Goal: Task Accomplishment & Management: Complete application form

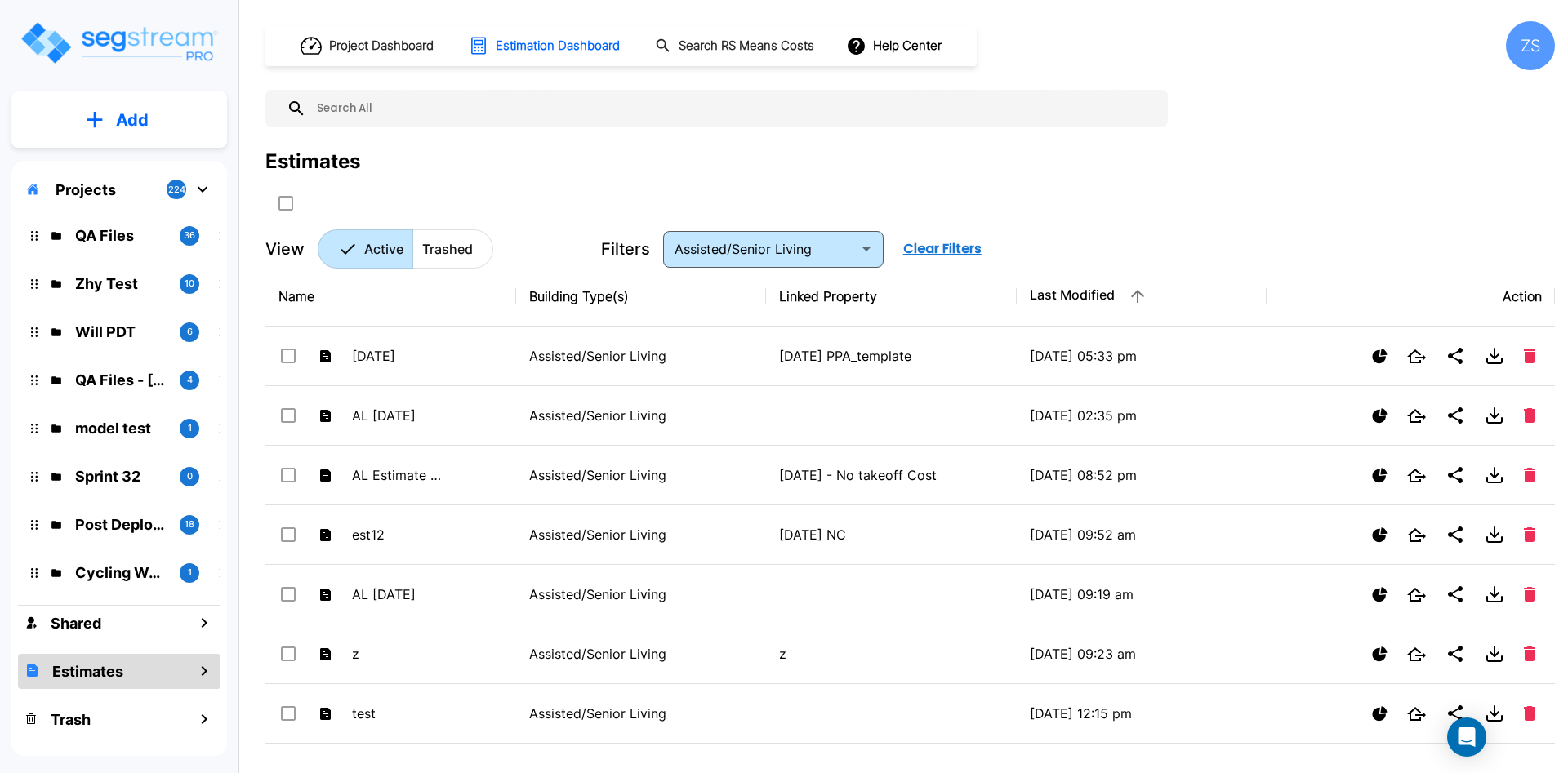
click at [127, 287] on p "Zhy Test" at bounding box center [120, 283] width 91 height 22
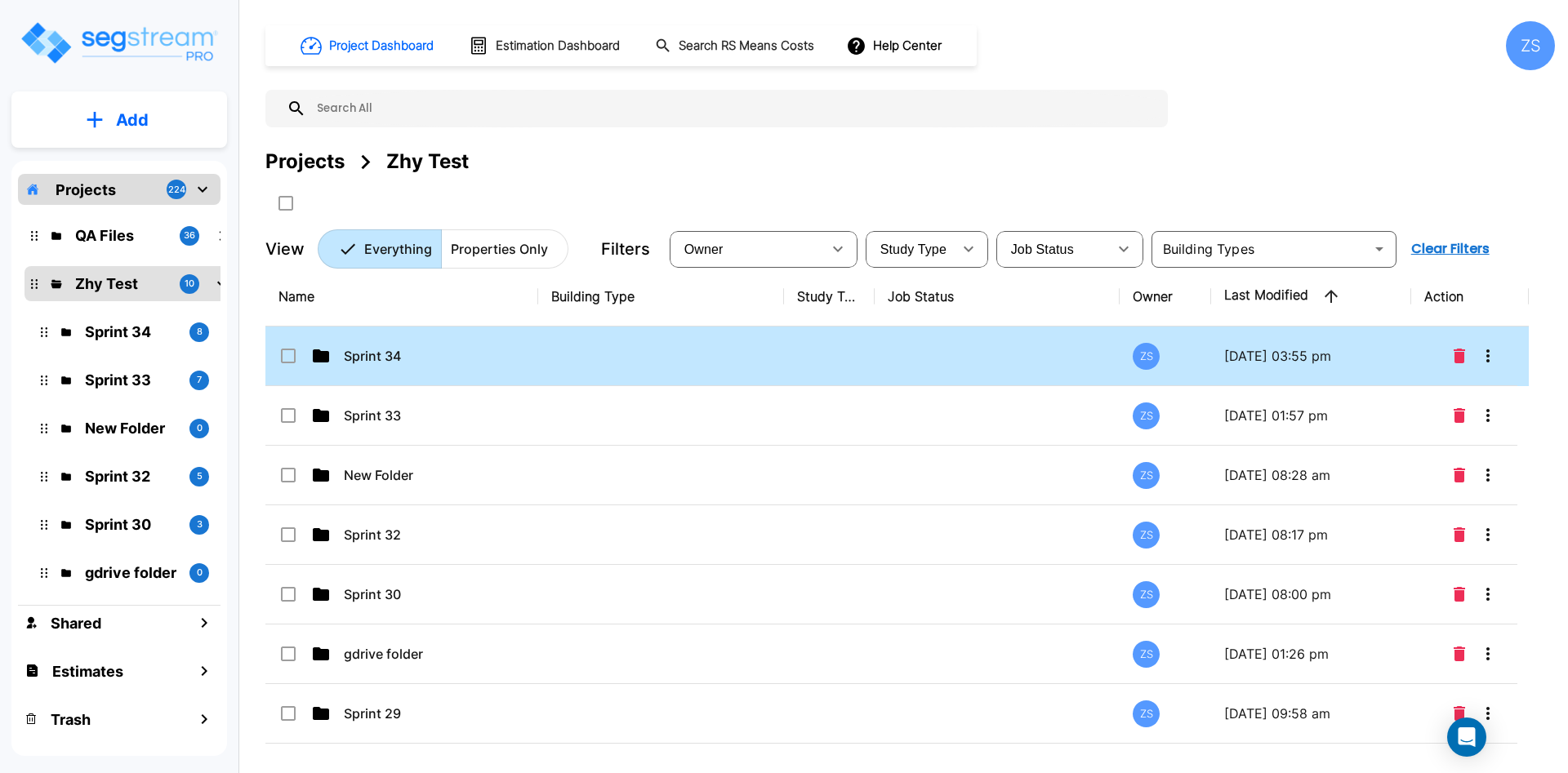
click at [330, 357] on icon at bounding box center [321, 356] width 19 height 19
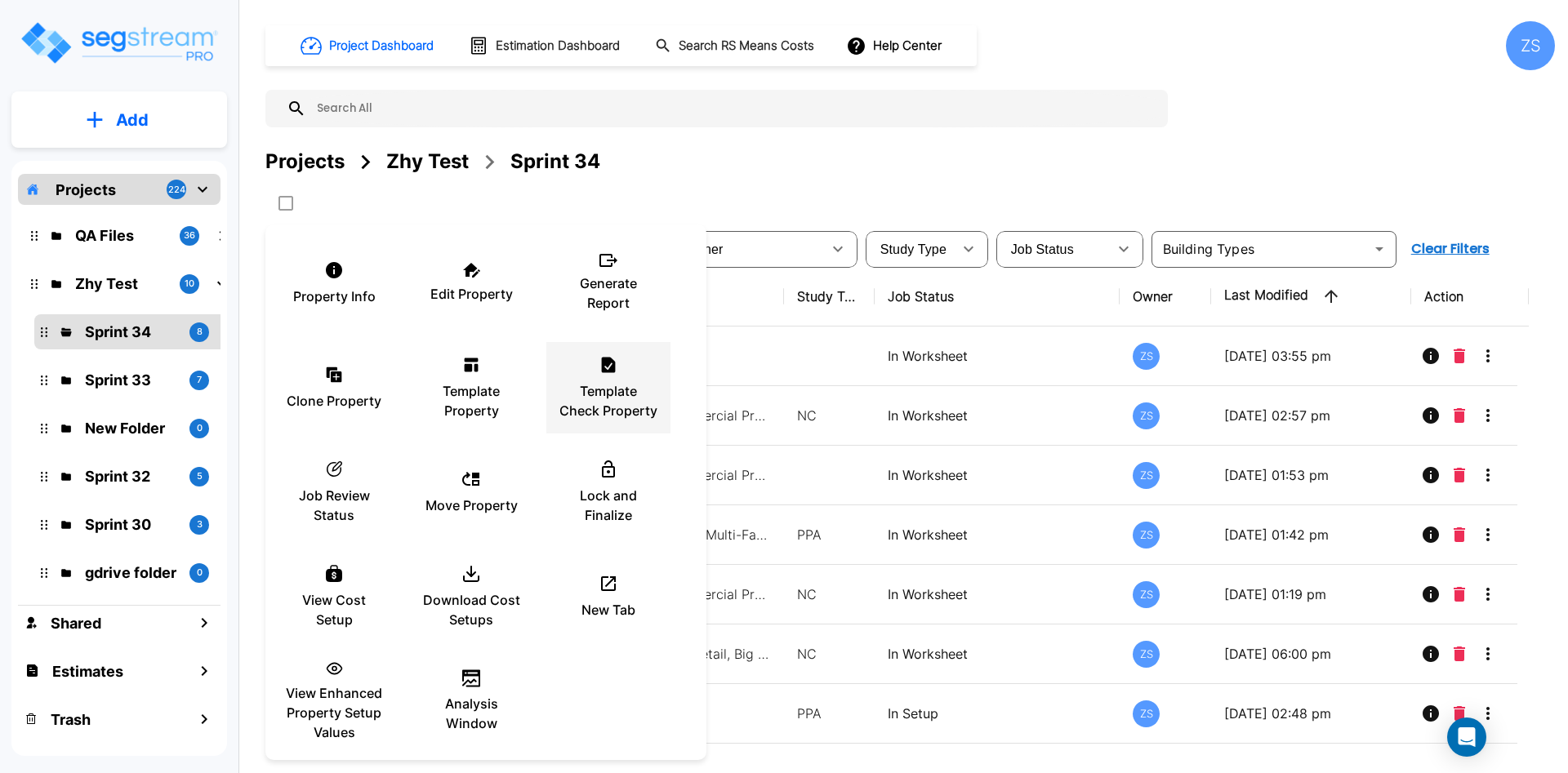
click at [586, 419] on p "Template Check Property" at bounding box center [608, 400] width 98 height 39
click at [1044, 185] on div at bounding box center [784, 386] width 1568 height 773
click at [608, 390] on p "Template Check Property" at bounding box center [608, 400] width 98 height 39
click at [831, 174] on div at bounding box center [784, 386] width 1568 height 773
click at [615, 390] on p "Template Check Property" at bounding box center [608, 400] width 98 height 39
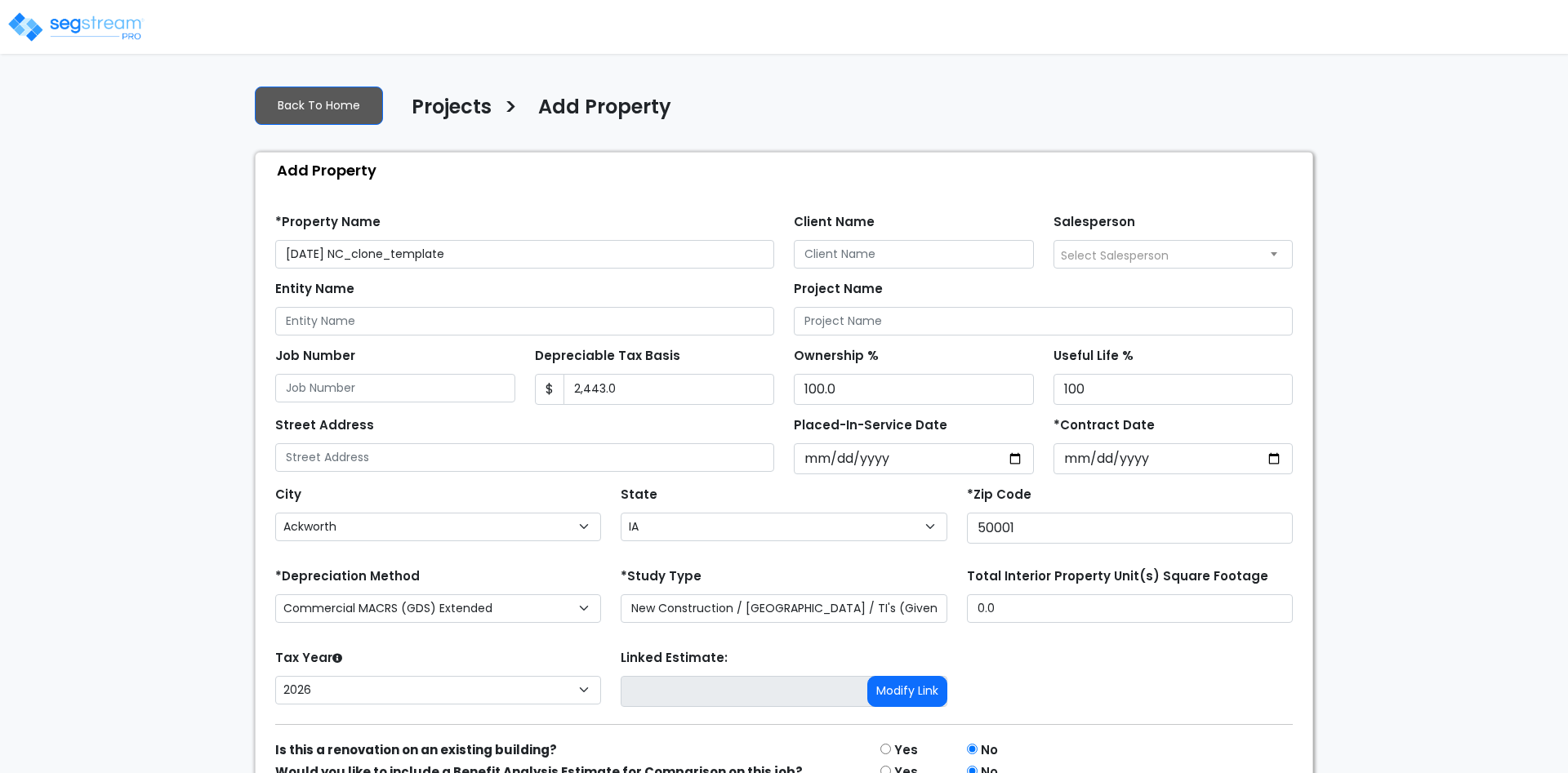
select select "Ackworth"
select select "IA"
select select "NEW"
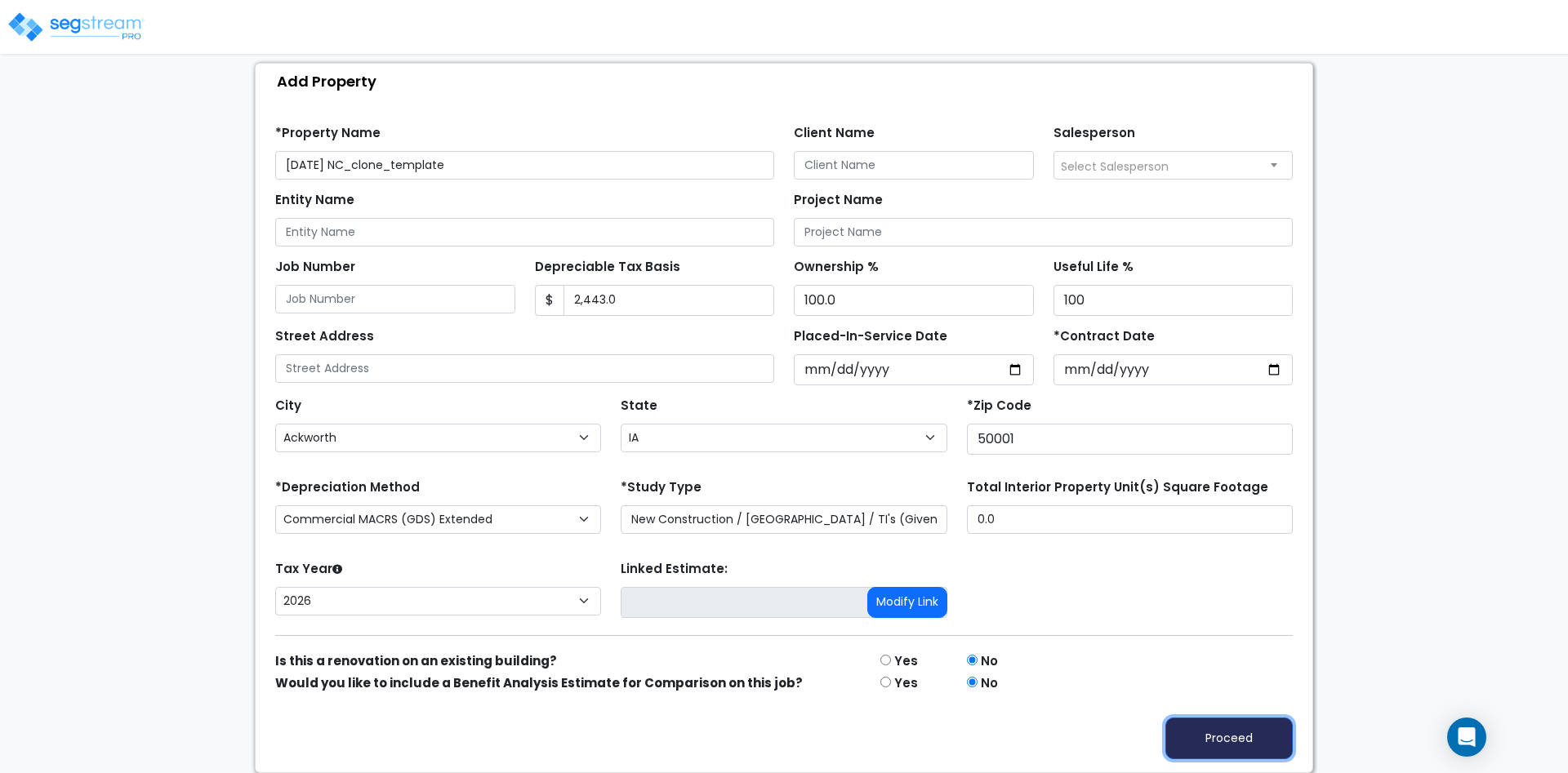
click at [1244, 735] on button "Proceed" at bounding box center [1229, 738] width 128 height 42
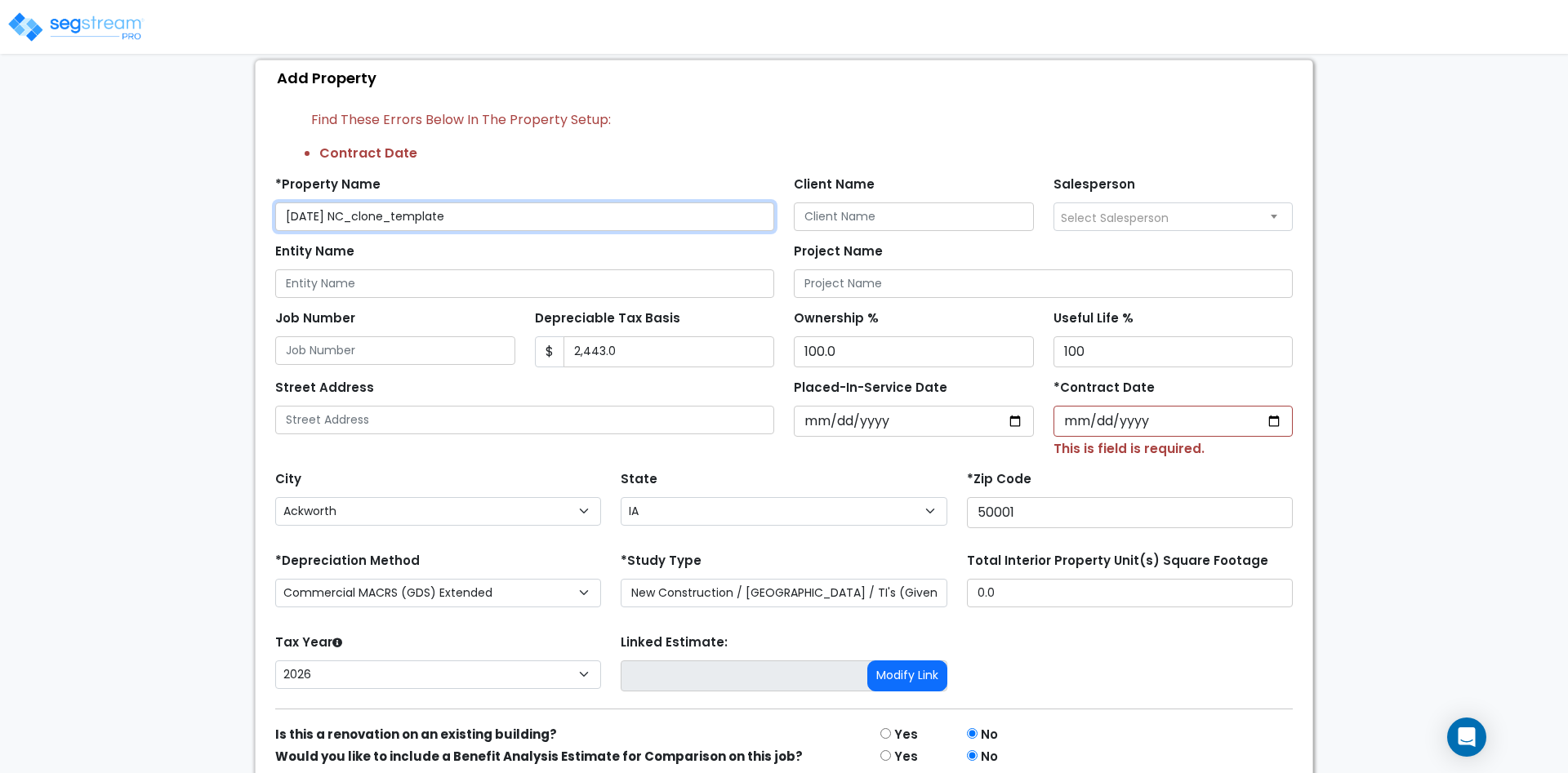
click at [585, 231] on input "08Aug25 NC_clone_template" at bounding box center [524, 217] width 499 height 28
type input "[DATE] NC_clone_template tcp"
click at [1287, 414] on input "*Contract Date" at bounding box center [1173, 421] width 240 height 31
click at [1273, 423] on input "*Contract Date" at bounding box center [1173, 421] width 240 height 31
type input "2023-06-13"
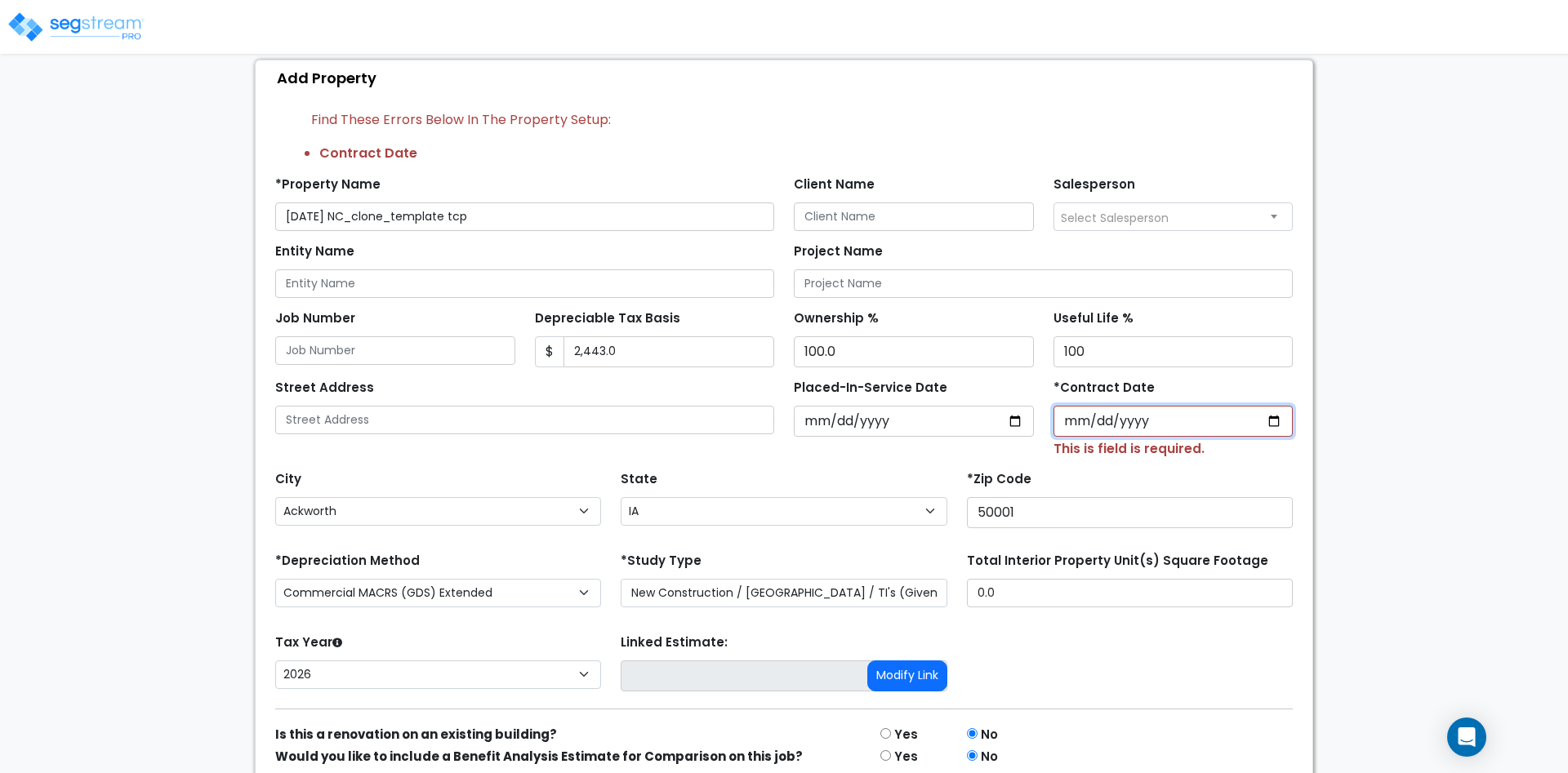
scroll to position [169, 0]
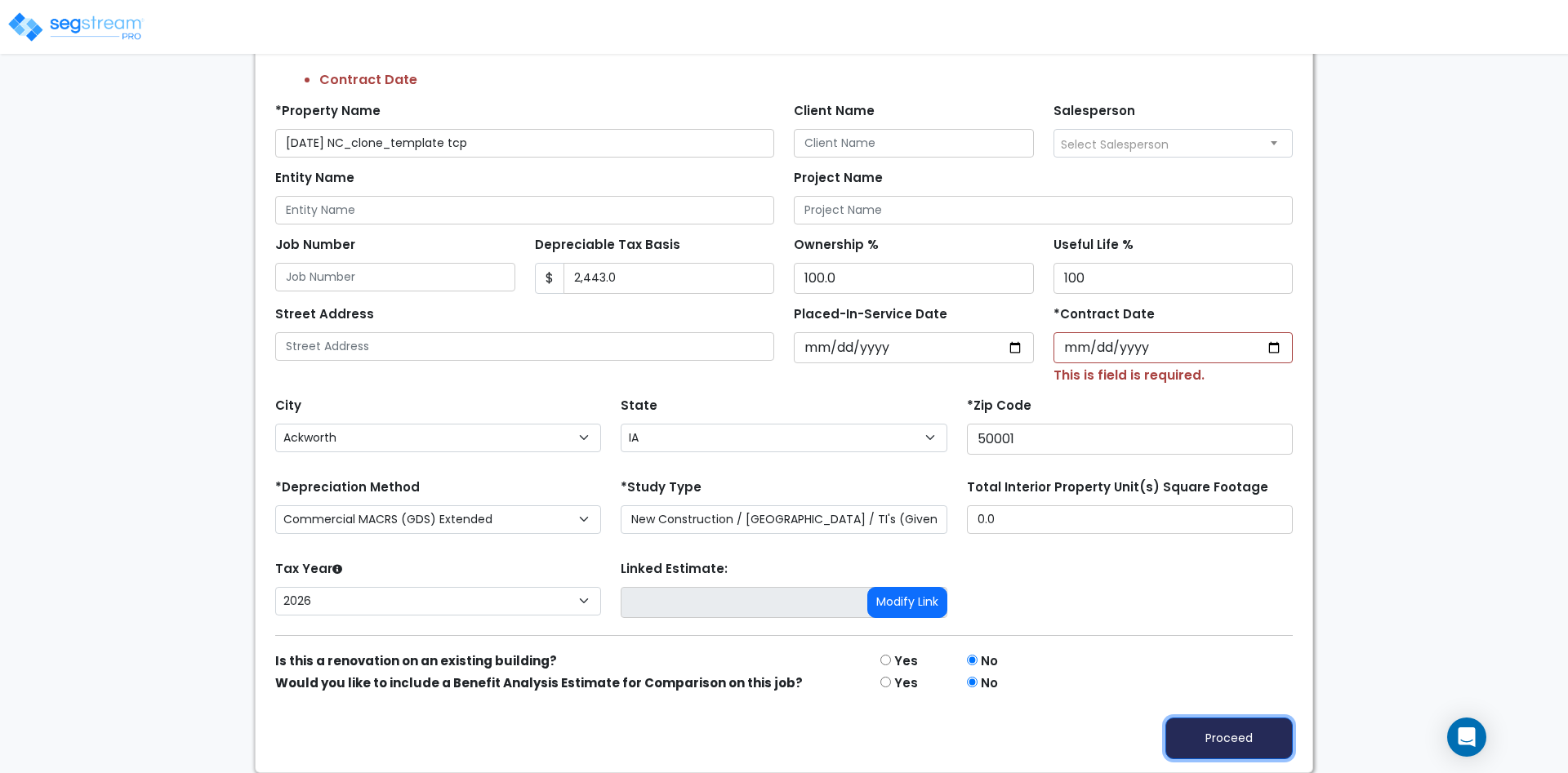
click at [1220, 738] on button "Proceed" at bounding box center [1229, 738] width 128 height 42
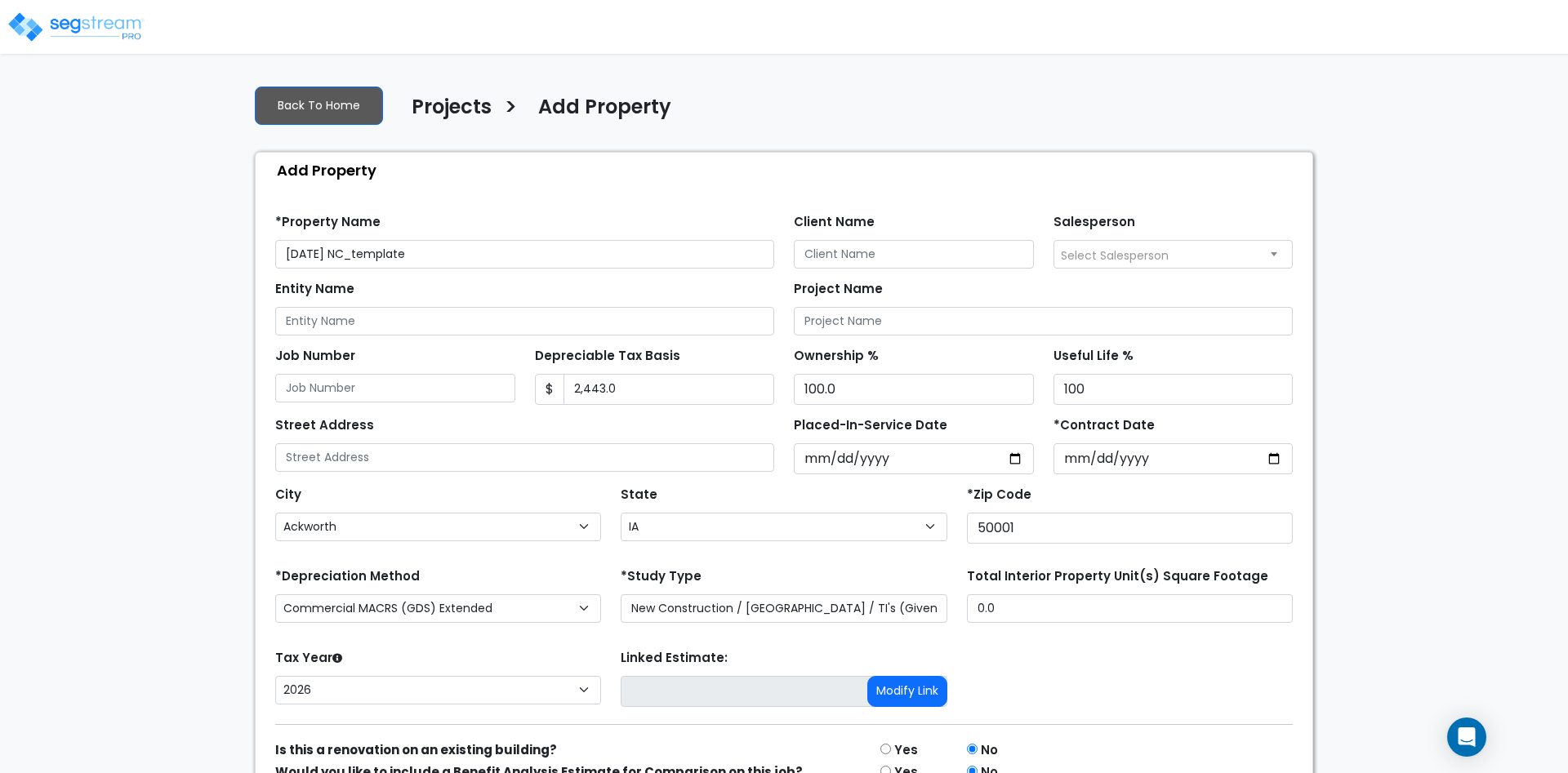
select select "Ackworth"
select select "IA"
select select "NEW"
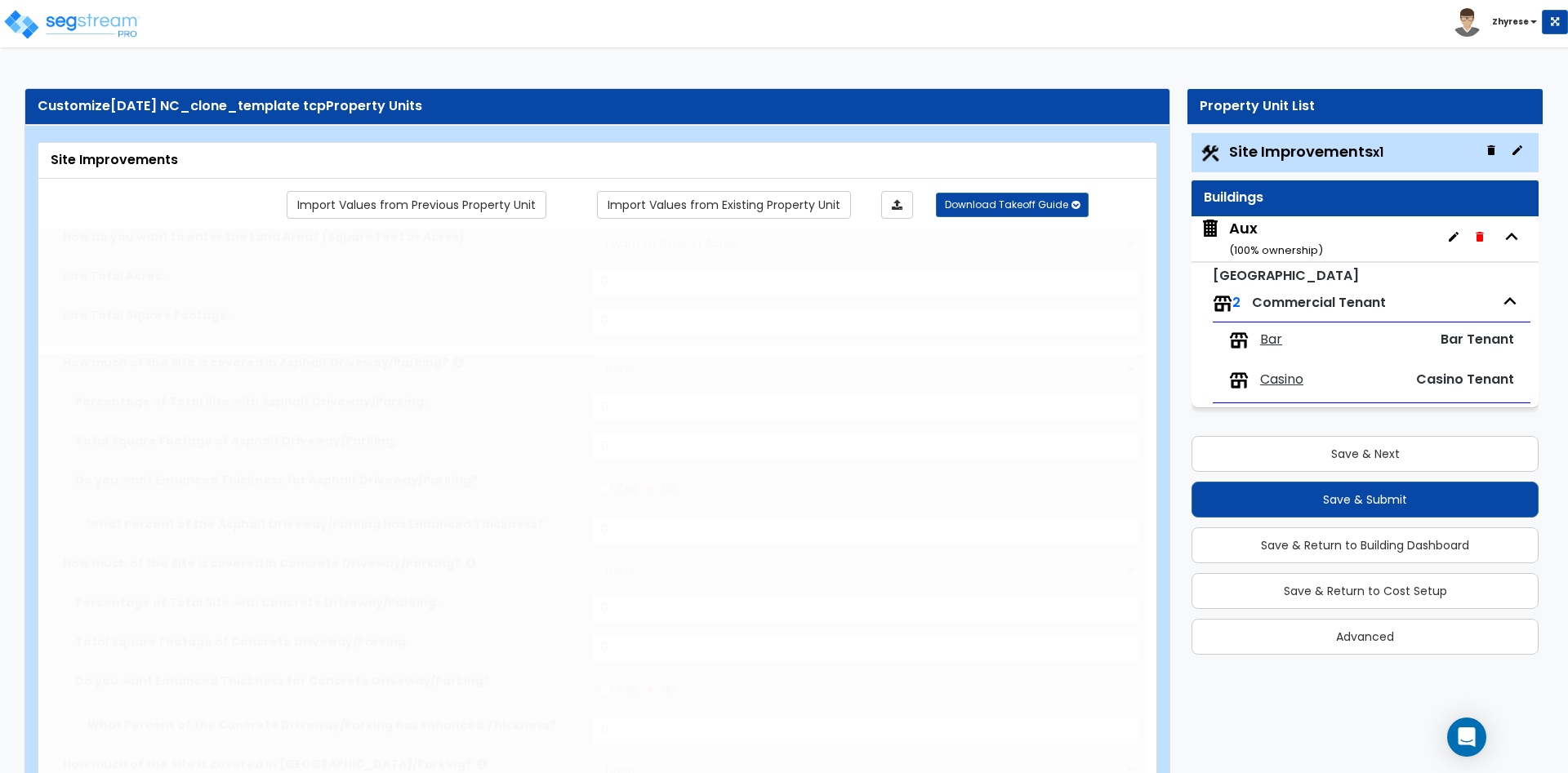
type input "12"
select select "1"
type input "12"
select select "1"
type input "12"
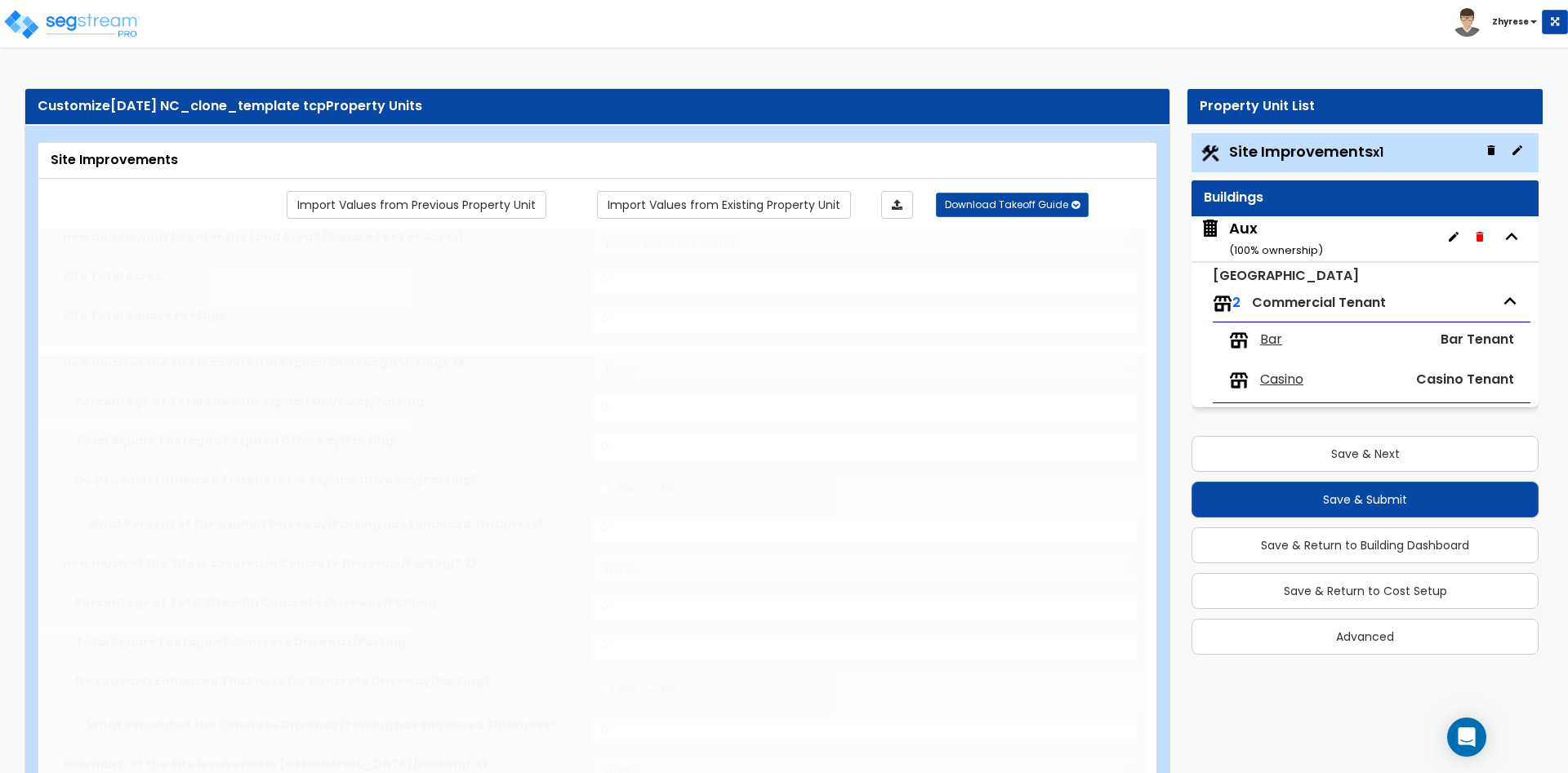
radio input "true"
type input "12"
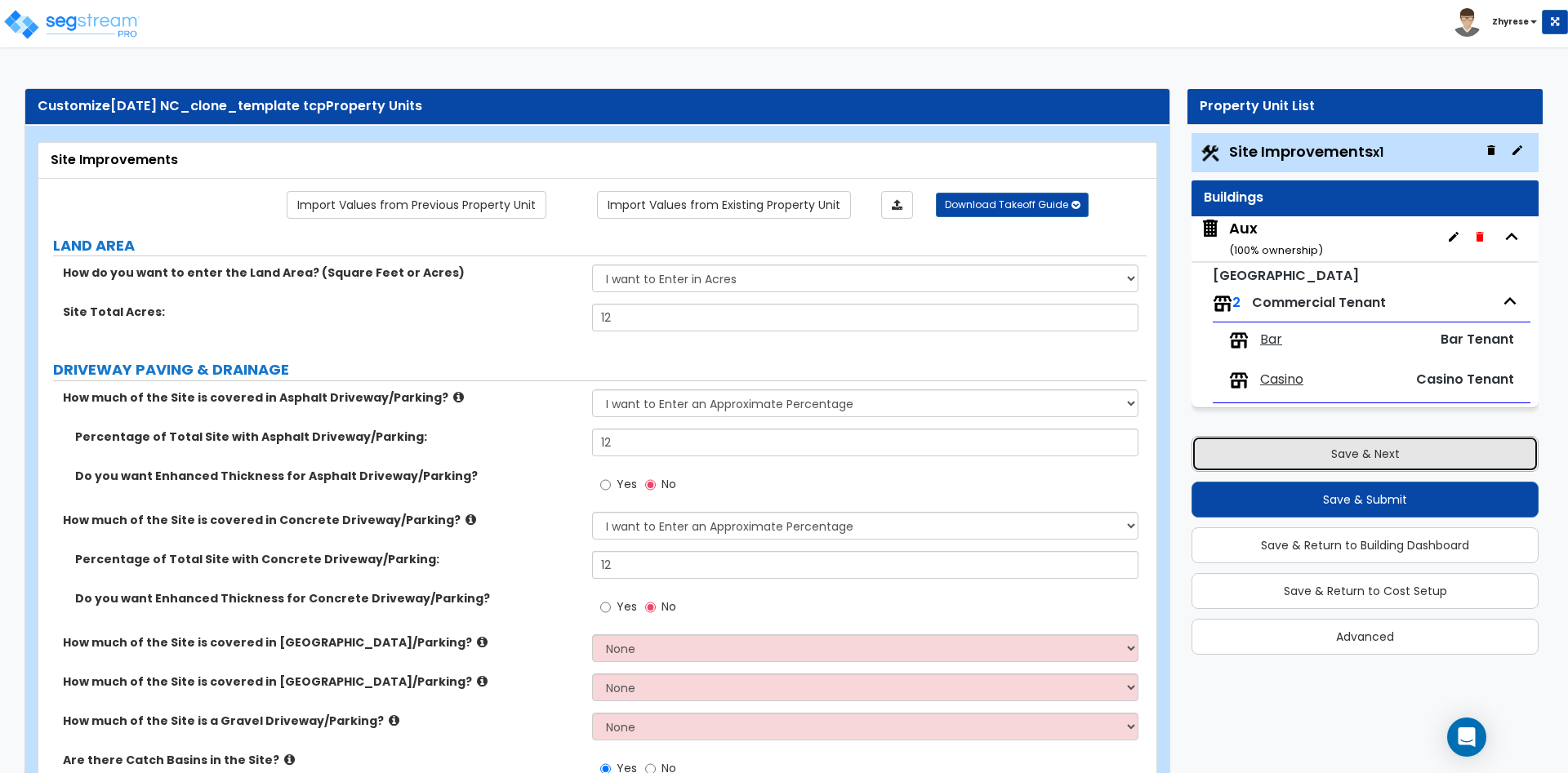
click at [1367, 472] on button "Save & Next" at bounding box center [1365, 453] width 347 height 36
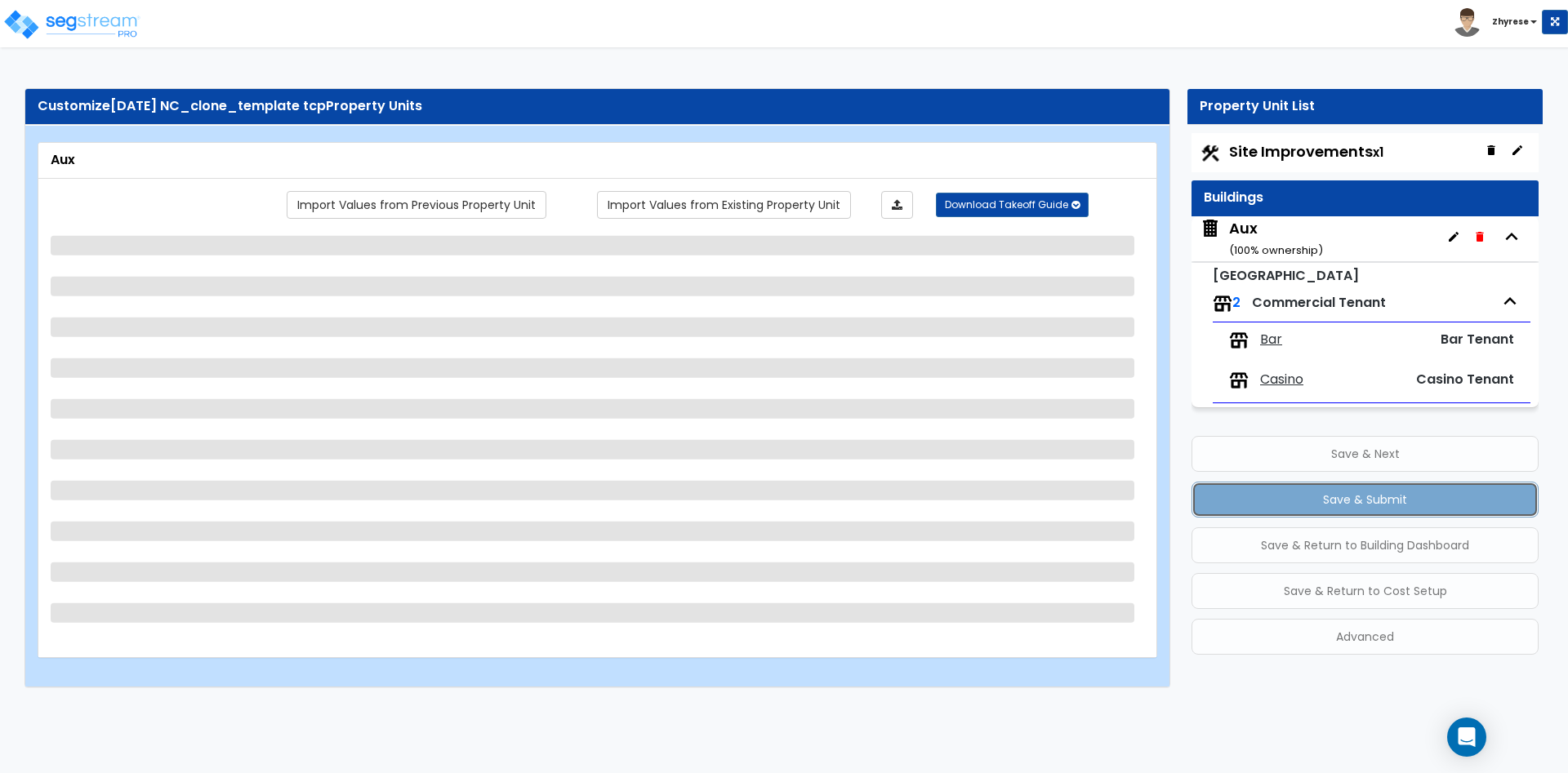
click at [1354, 492] on button "Save & Submit" at bounding box center [1365, 499] width 347 height 36
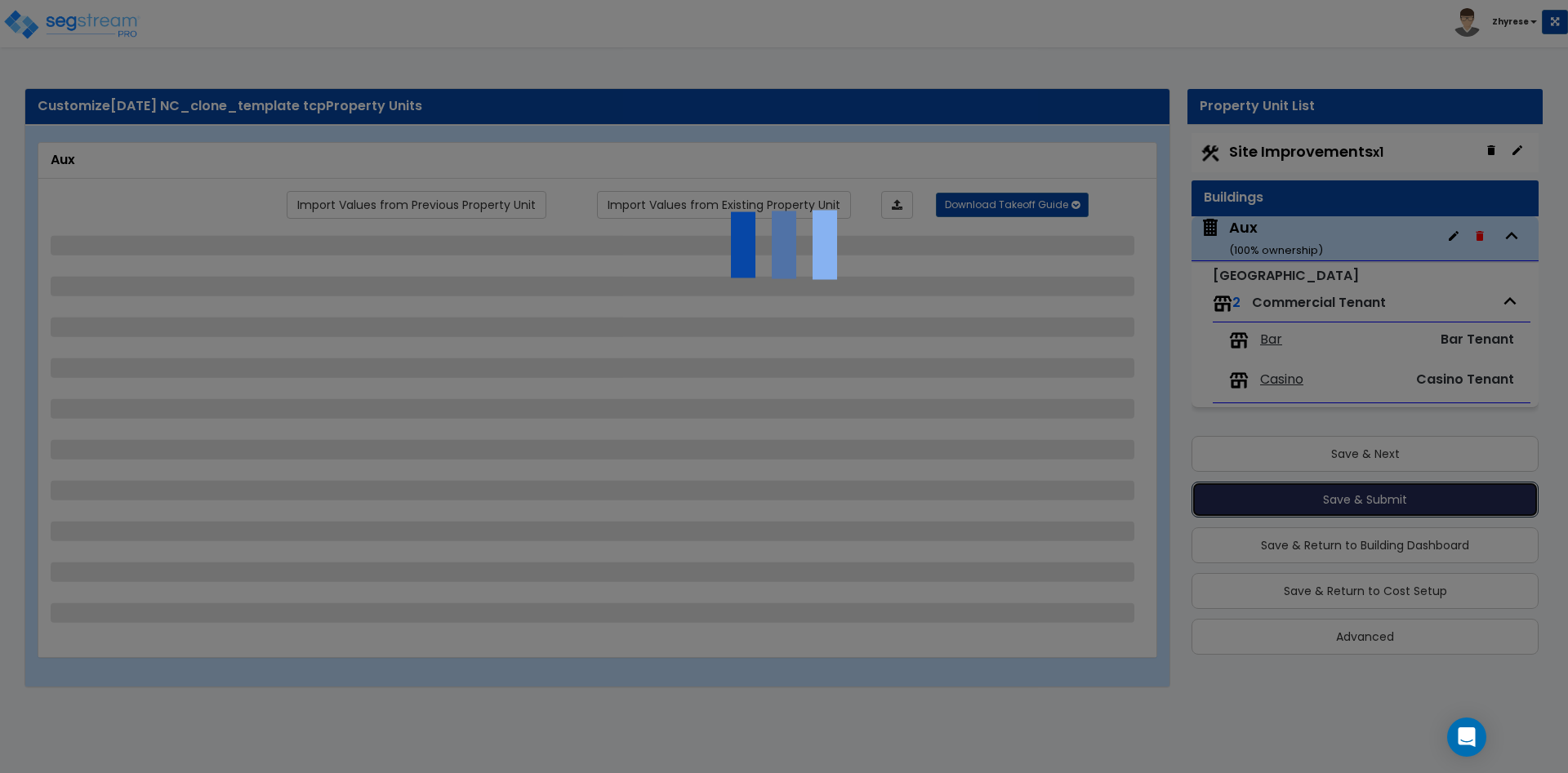
select select "1"
select select "5"
select select "1"
select select "2"
select select "1"
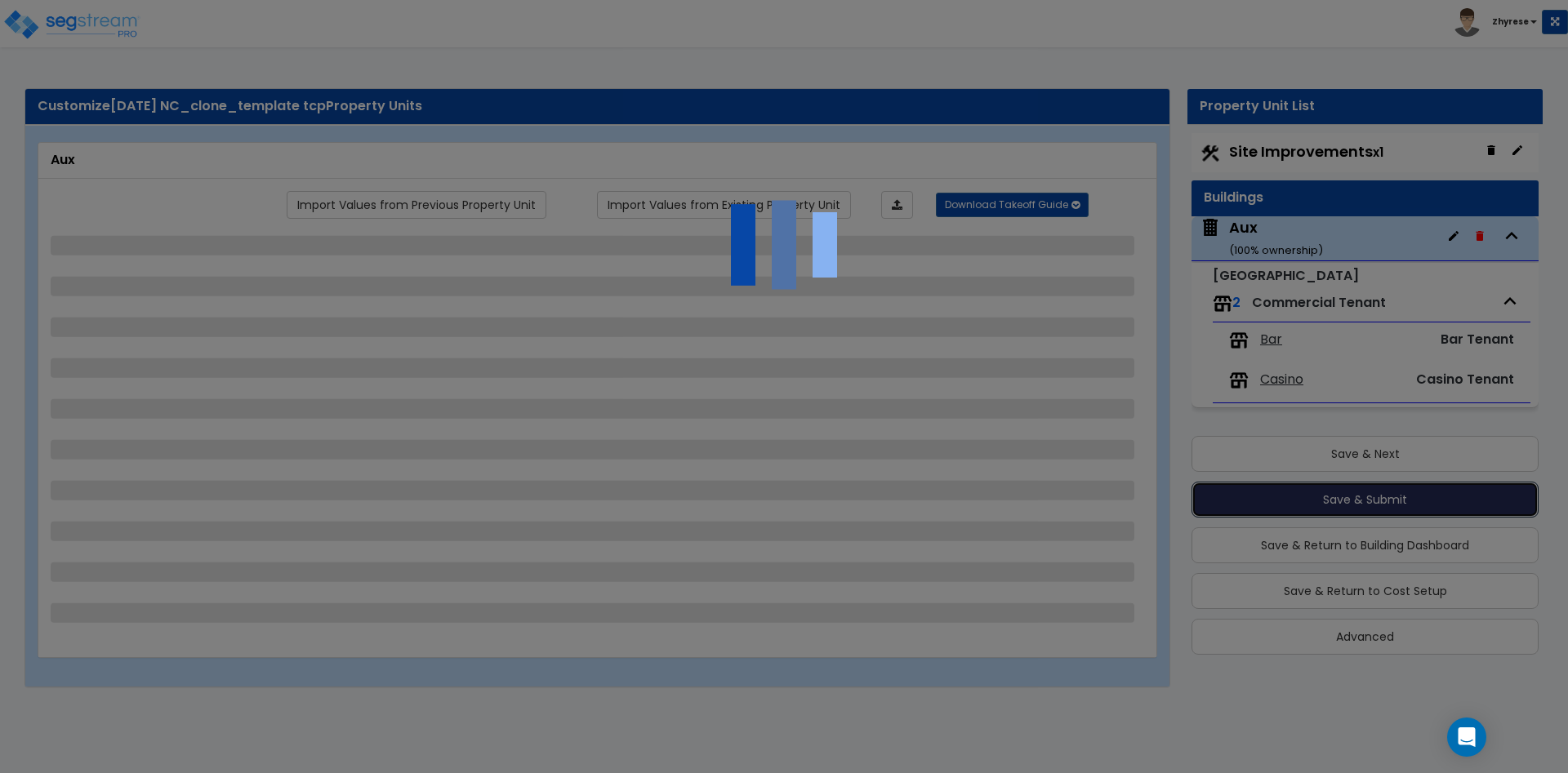
select select "1"
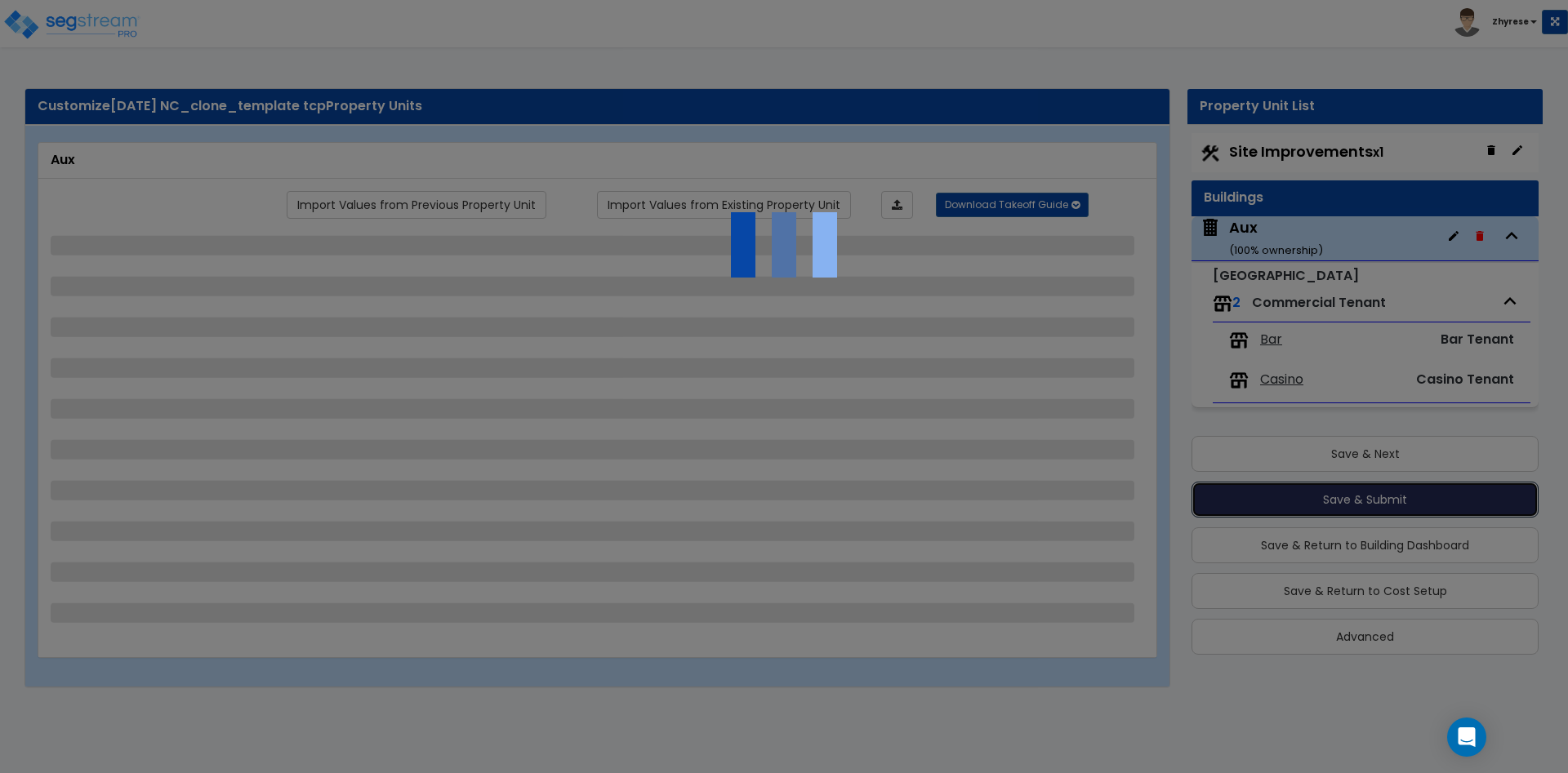
select select "1"
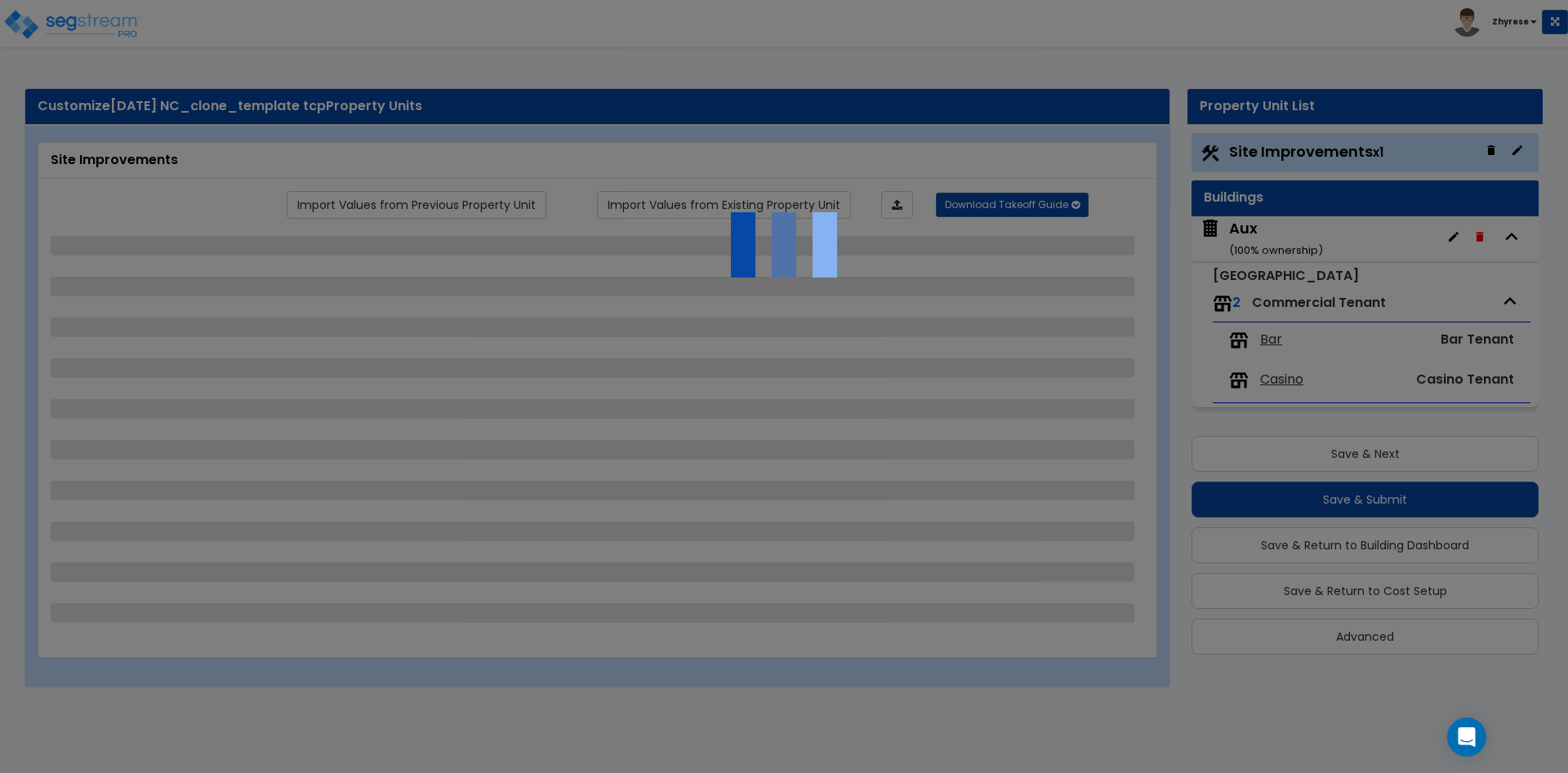
select select "1"
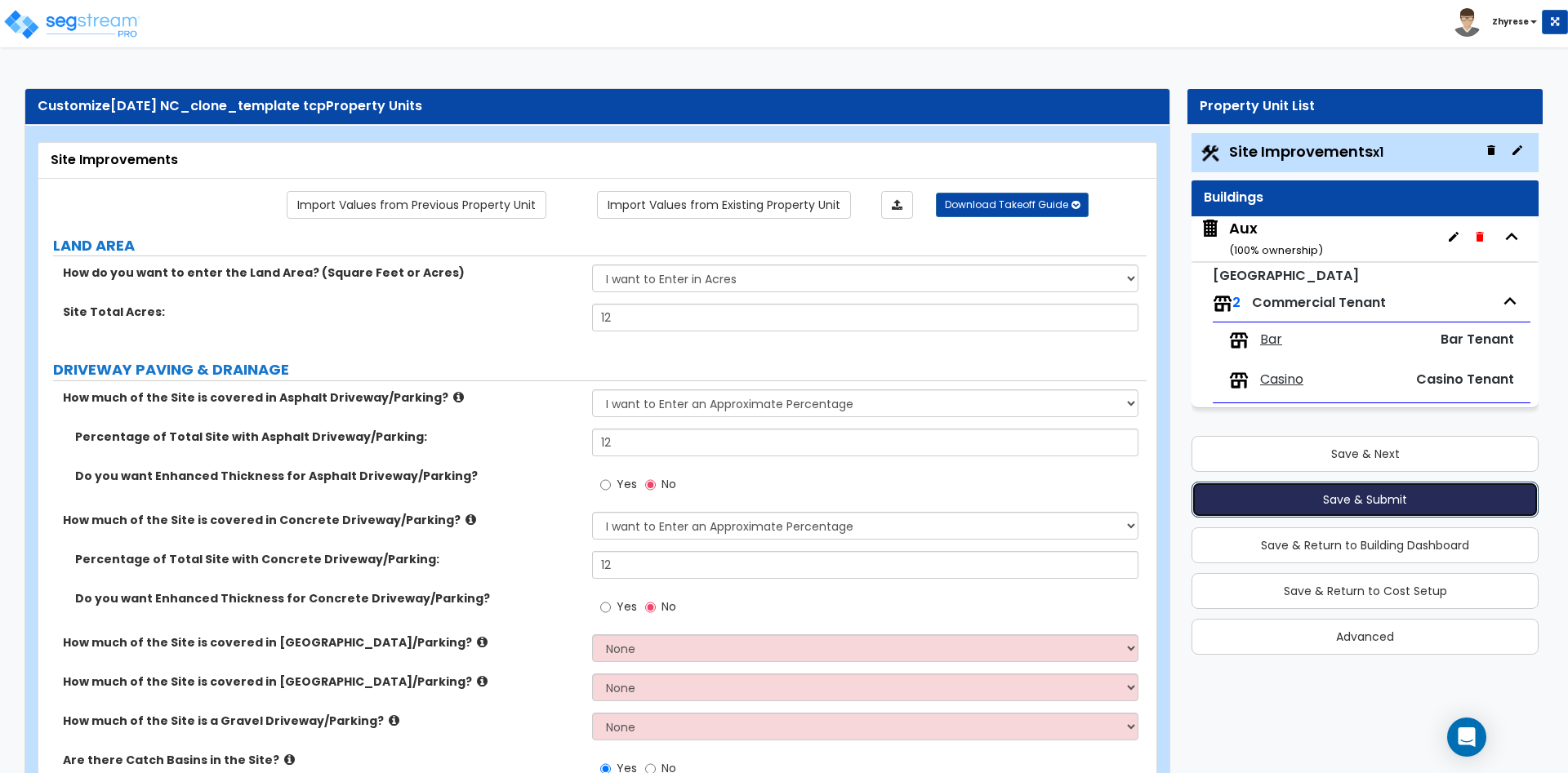
click at [1346, 500] on button "Save & Submit" at bounding box center [1365, 499] width 347 height 36
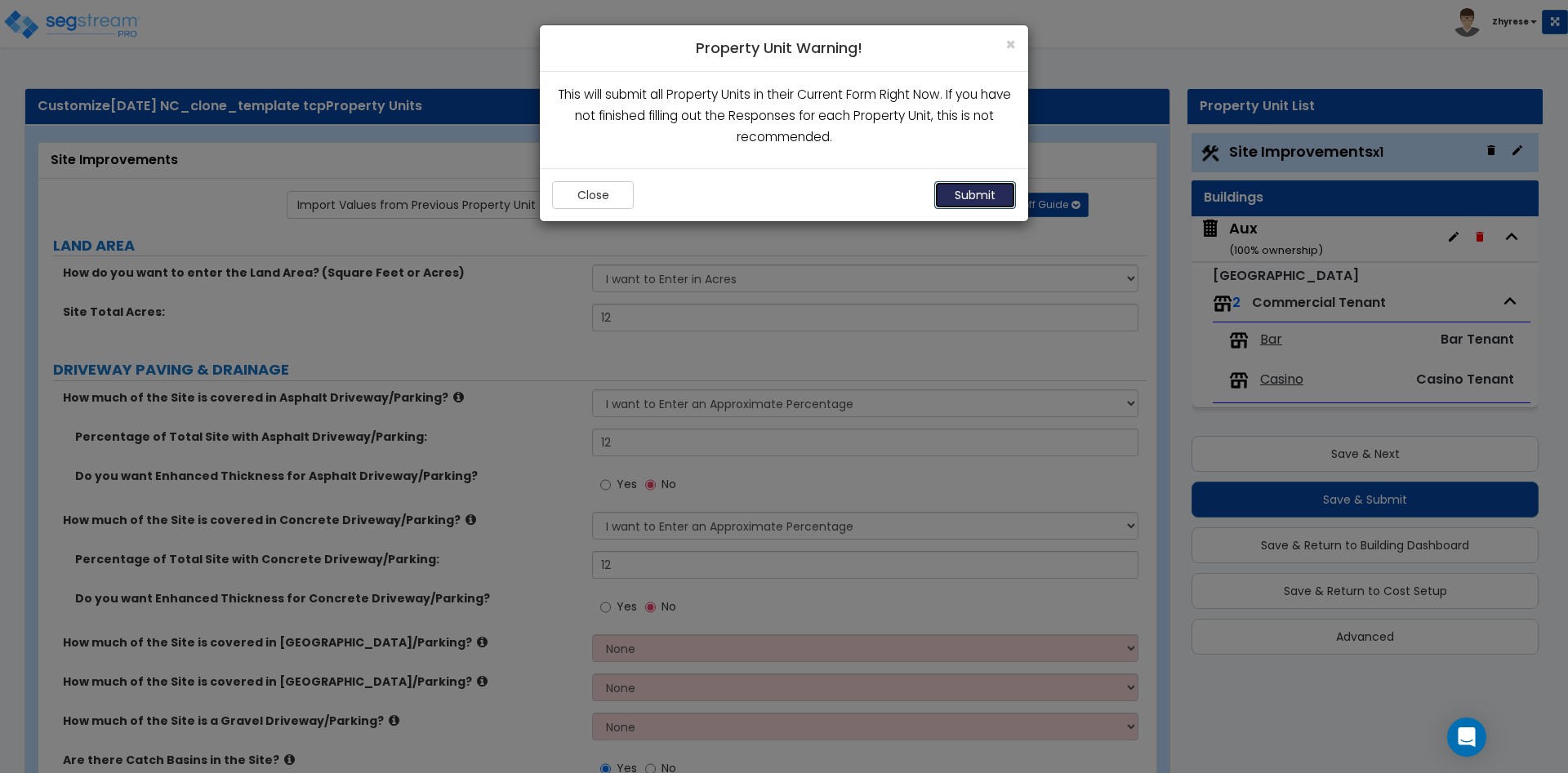
click at [957, 199] on button "Submit" at bounding box center [974, 195] width 82 height 27
